Goal: Information Seeking & Learning: Find specific page/section

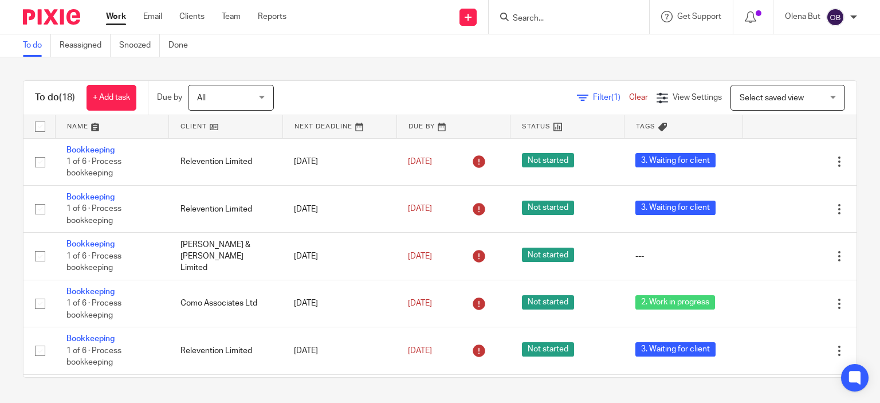
click at [523, 24] on div at bounding box center [568, 17] width 160 height 34
click at [528, 15] on input "Search" at bounding box center [562, 19] width 103 height 10
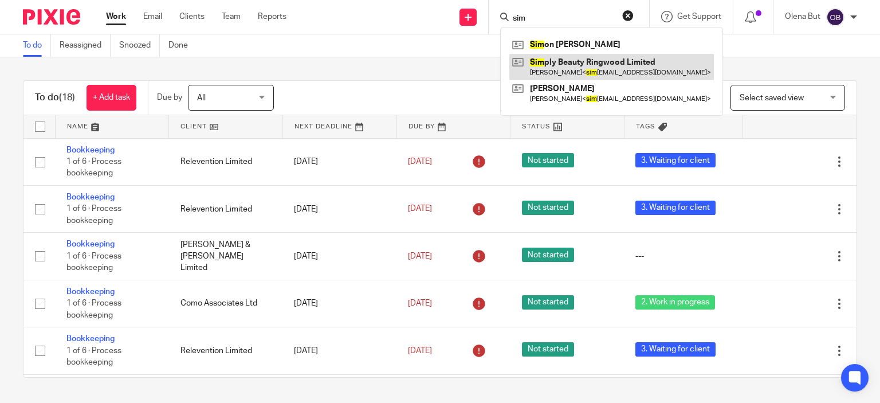
type input "sim"
click at [546, 70] on link at bounding box center [611, 67] width 204 height 26
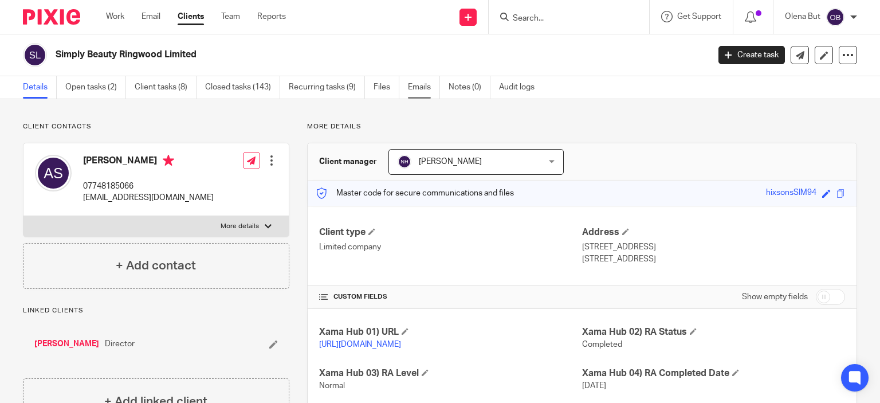
click at [415, 89] on link "Emails" at bounding box center [424, 87] width 32 height 22
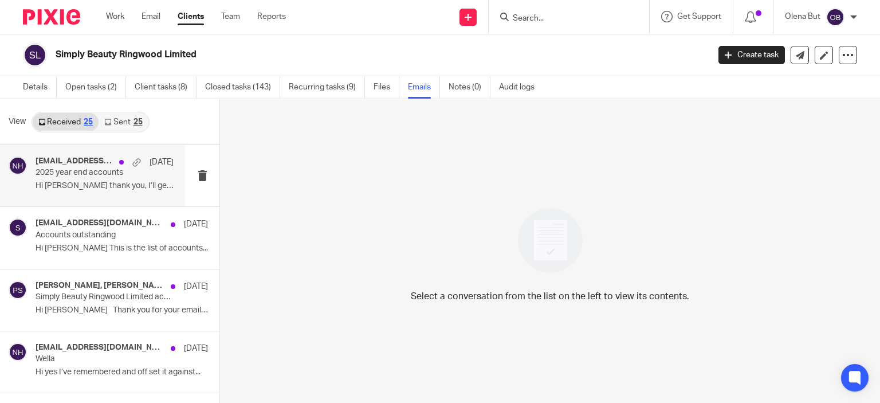
click at [54, 168] on p "2025 year end accounts" at bounding box center [91, 173] width 111 height 10
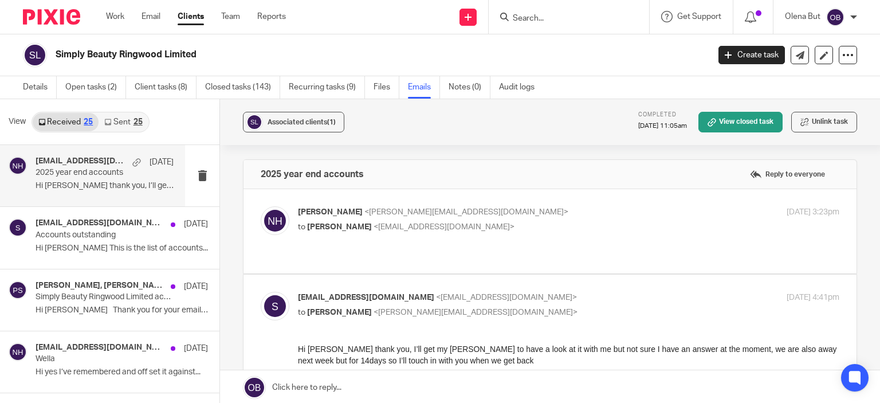
click at [539, 212] on p "[PERSON_NAME] <[EMAIL_ADDRESS][DOMAIN_NAME]>" at bounding box center [478, 212] width 361 height 12
checkbox input "true"
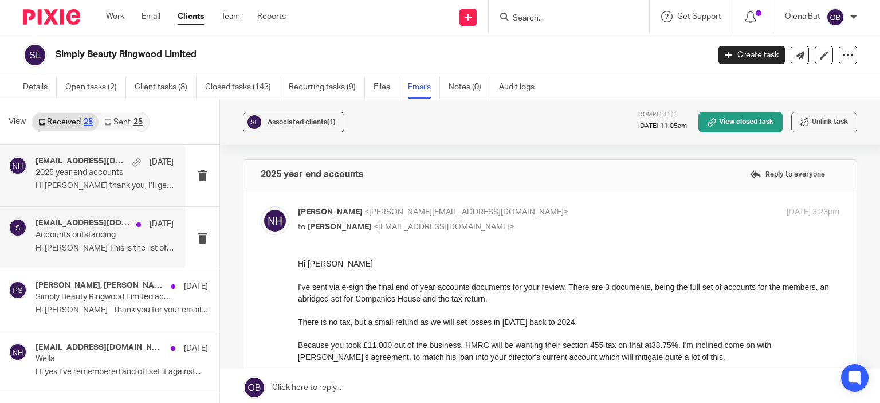
click at [68, 236] on p "Accounts outstanding" at bounding box center [91, 235] width 111 height 10
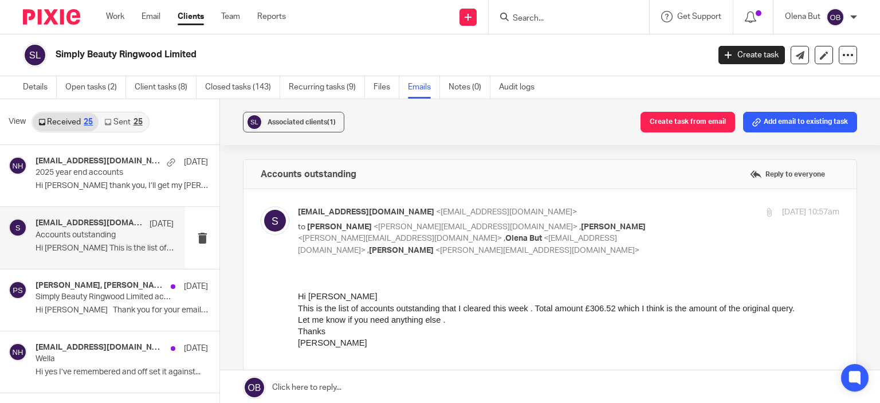
click at [645, 215] on p "[EMAIL_ADDRESS][DOMAIN_NAME] <[EMAIL_ADDRESS][DOMAIN_NAME]>" at bounding box center [478, 212] width 361 height 12
checkbox input "false"
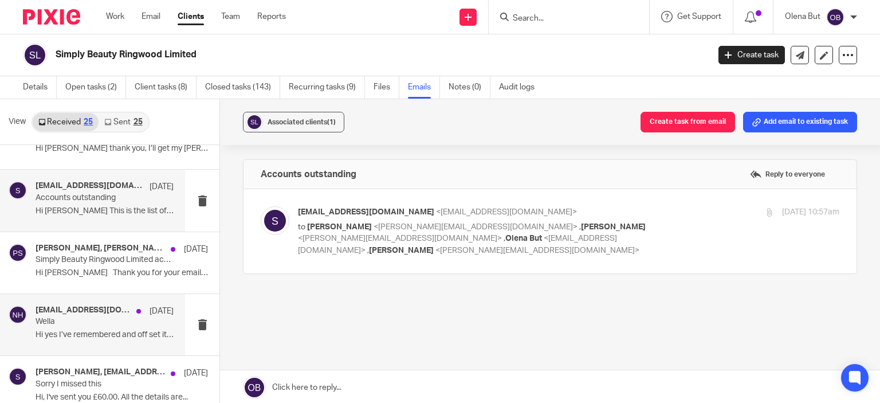
scroll to position [57, 0]
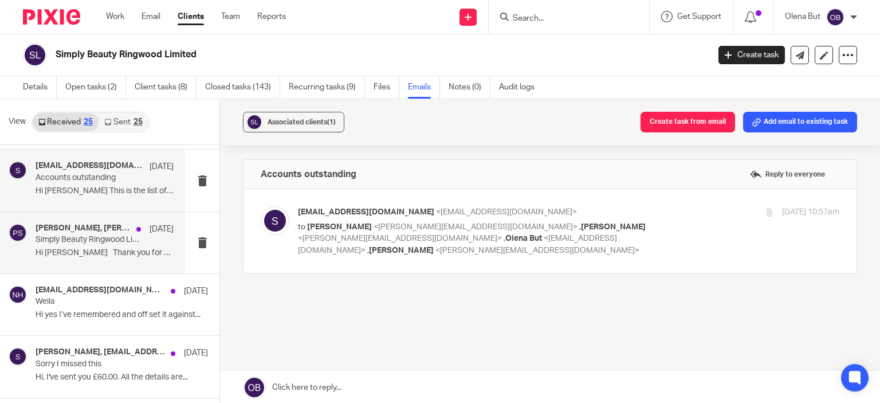
click at [58, 239] on p "Simply Beauty Ringwood Limited accounts to [DATE]" at bounding box center [91, 240] width 111 height 10
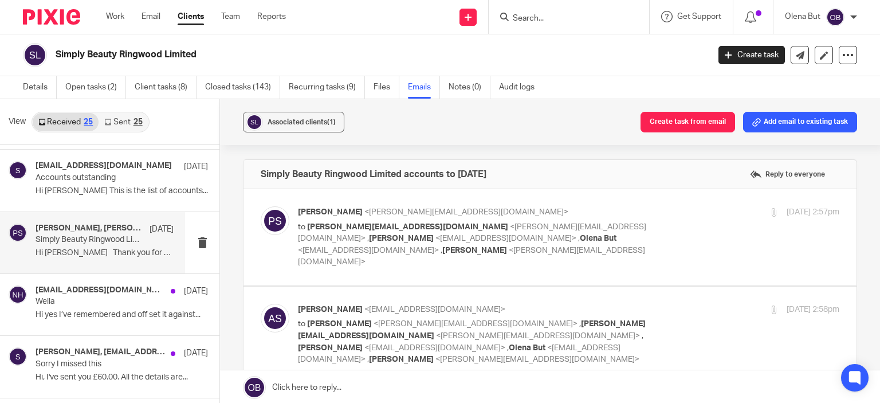
scroll to position [0, 0]
click at [665, 222] on div "[PERSON_NAME] <[PERSON_NAME][EMAIL_ADDRESS][DOMAIN_NAME]> to [PERSON_NAME][EMAI…" at bounding box center [568, 237] width 541 height 62
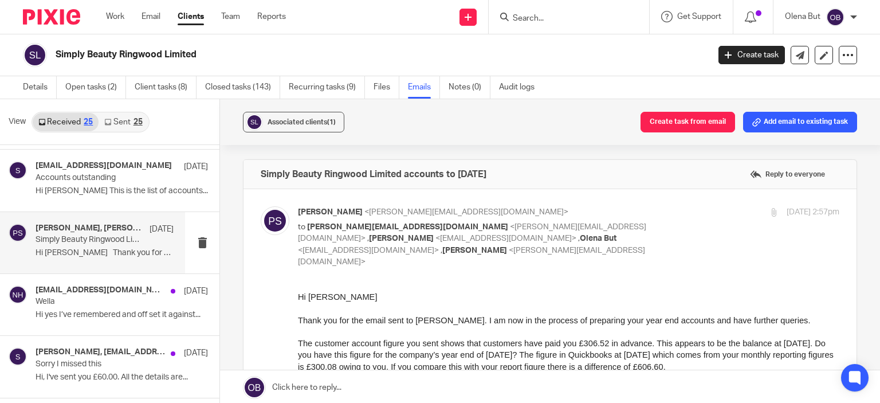
click at [641, 223] on p "to [PERSON_NAME][EMAIL_ADDRESS][DOMAIN_NAME] <[PERSON_NAME][EMAIL_ADDRESS][DOMA…" at bounding box center [478, 244] width 361 height 47
checkbox input "false"
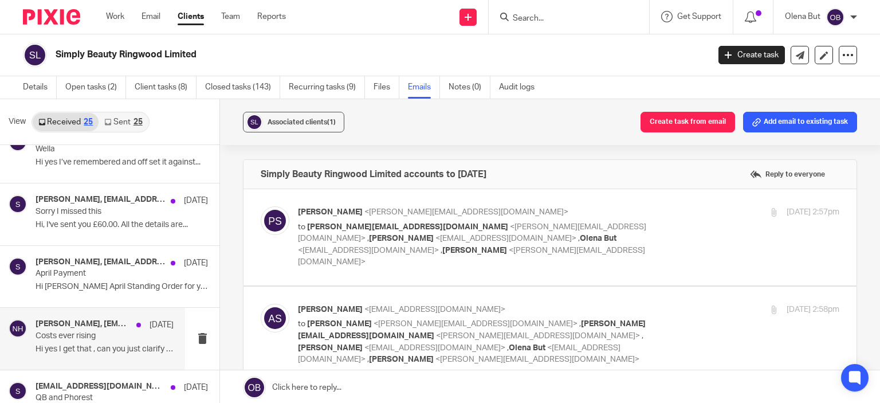
scroll to position [229, 0]
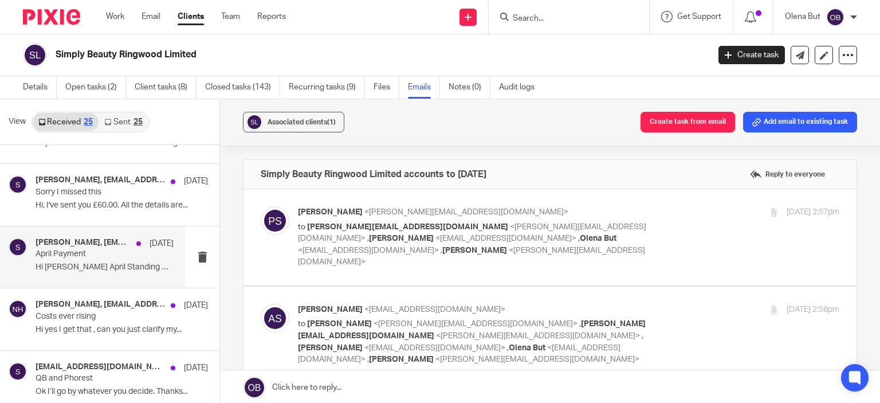
click at [54, 250] on p "April Payment" at bounding box center [91, 254] width 111 height 10
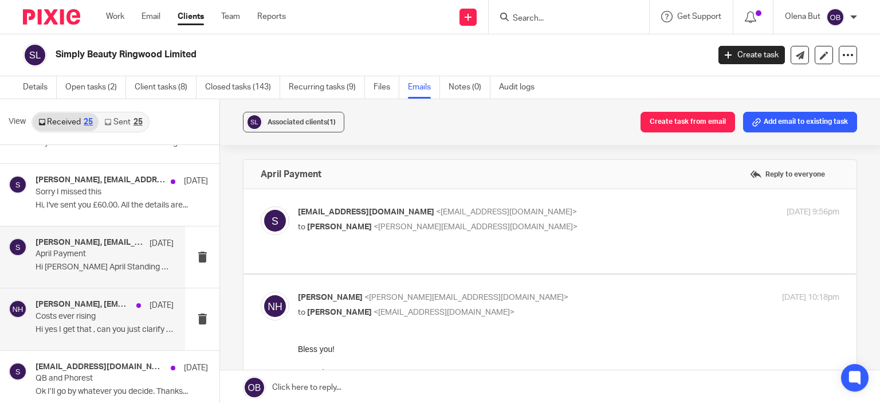
scroll to position [0, 0]
click at [601, 207] on p "[EMAIL_ADDRESS][DOMAIN_NAME] <[EMAIL_ADDRESS][DOMAIN_NAME]>" at bounding box center [478, 212] width 361 height 12
checkbox input "true"
